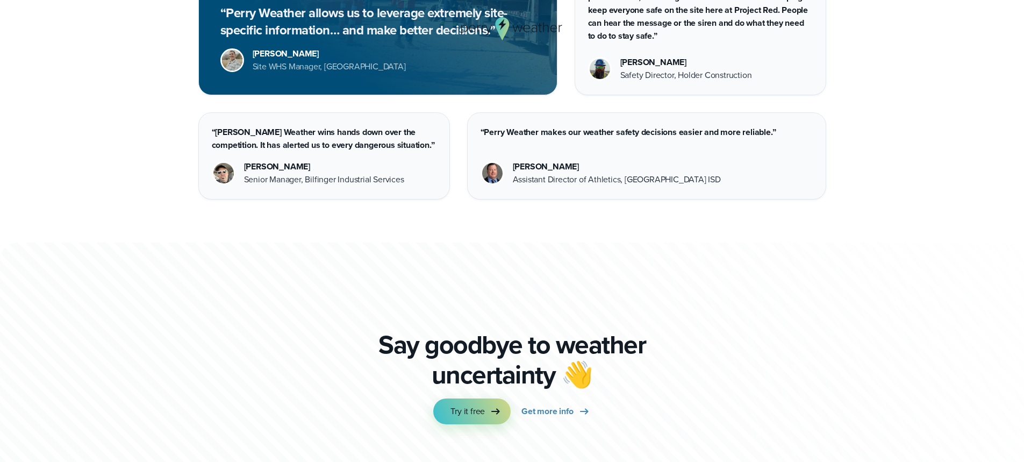
scroll to position [2961, 0]
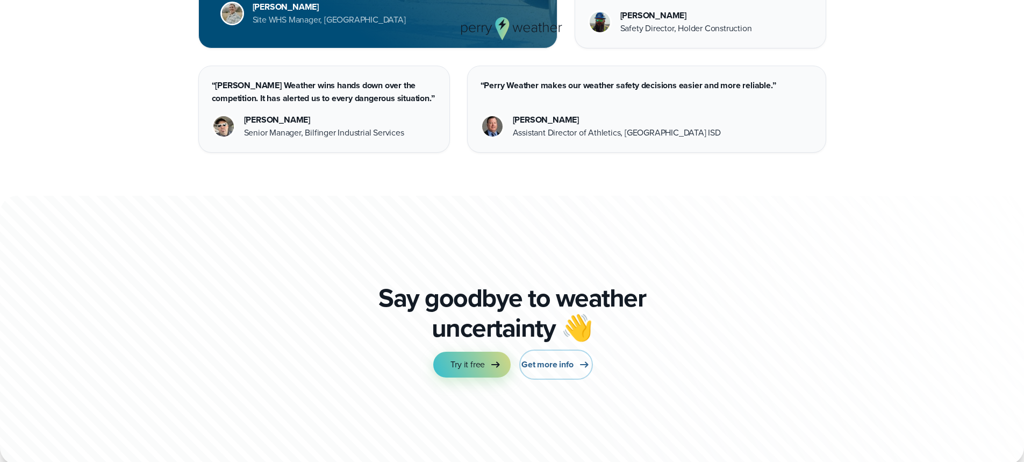
click at [538, 368] on span "Get more info" at bounding box center [548, 364] width 52 height 13
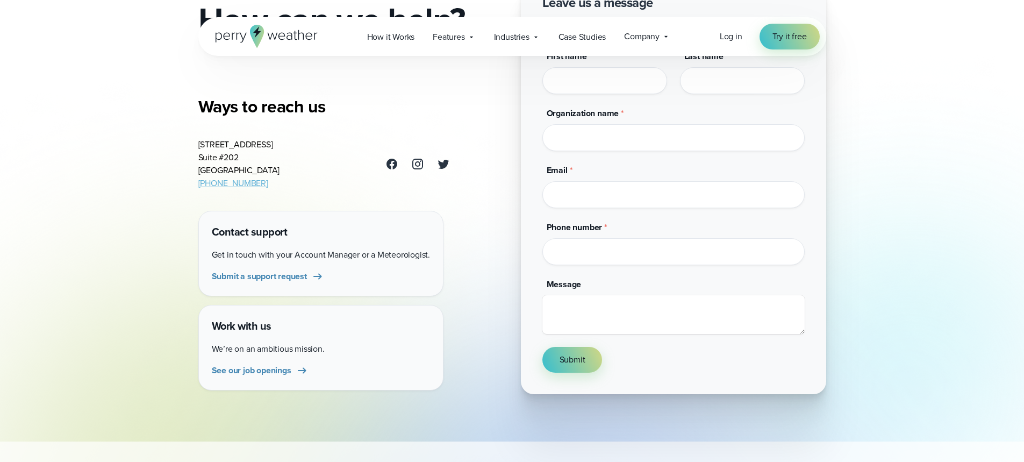
scroll to position [161, 0]
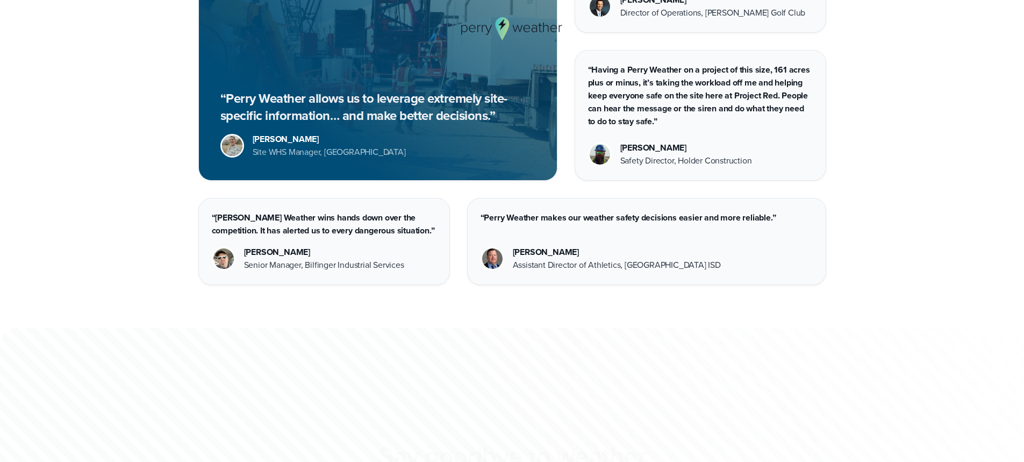
scroll to position [2913, 0]
